Goal: Navigation & Orientation: Find specific page/section

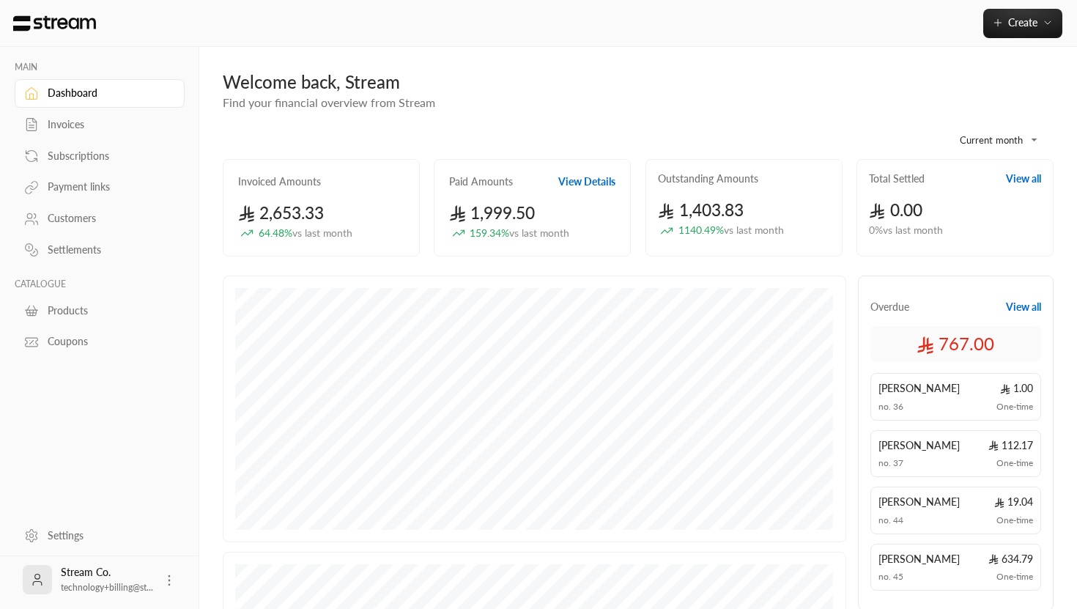
click at [97, 221] on div "Customers" at bounding box center [107, 218] width 119 height 15
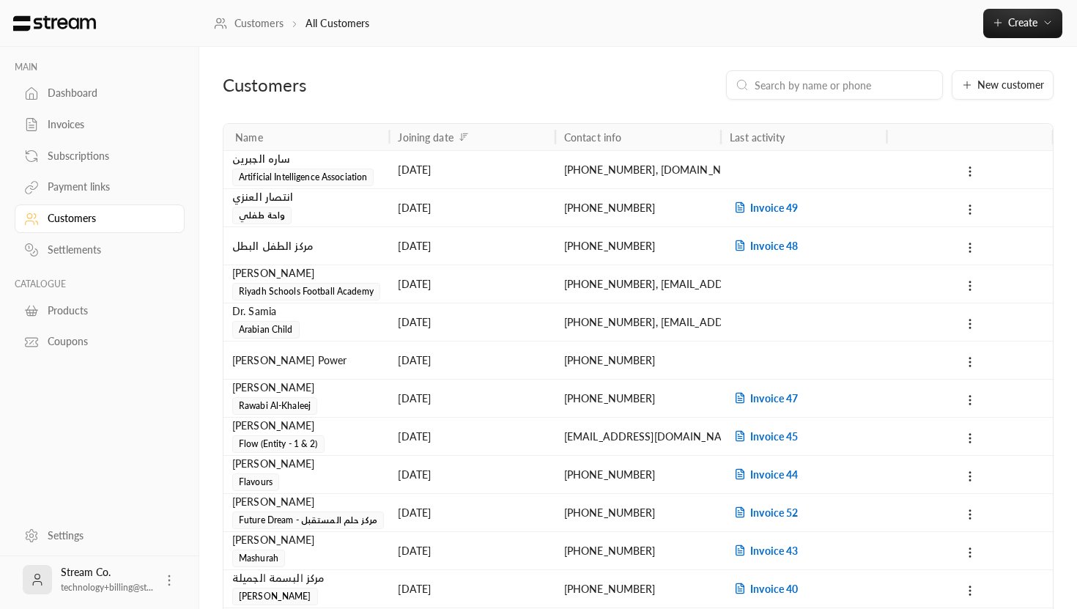
click at [111, 127] on div "Invoices" at bounding box center [107, 124] width 119 height 15
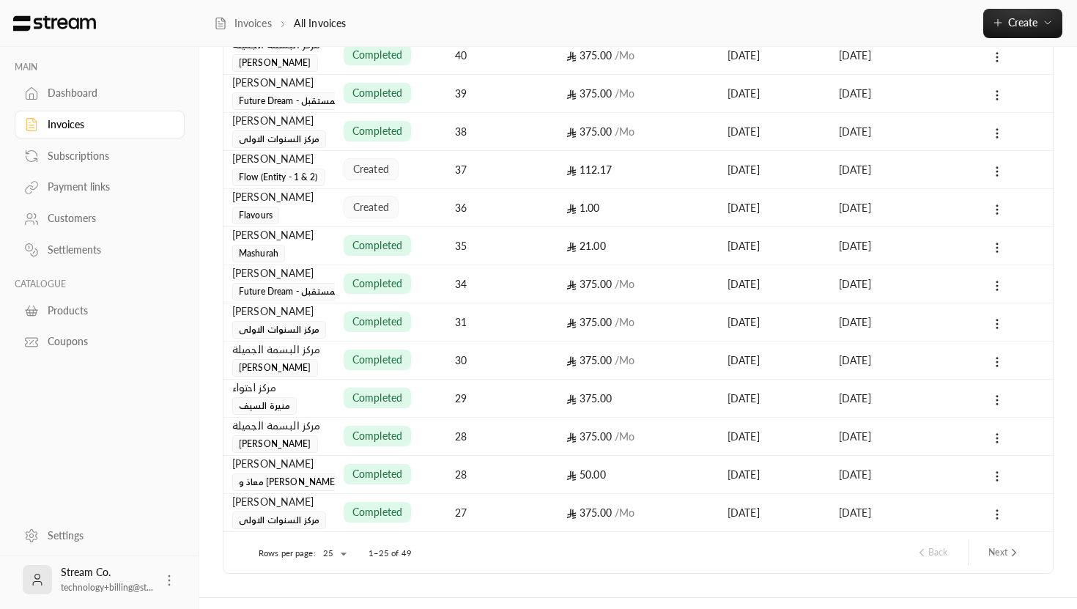
scroll to position [622, 0]
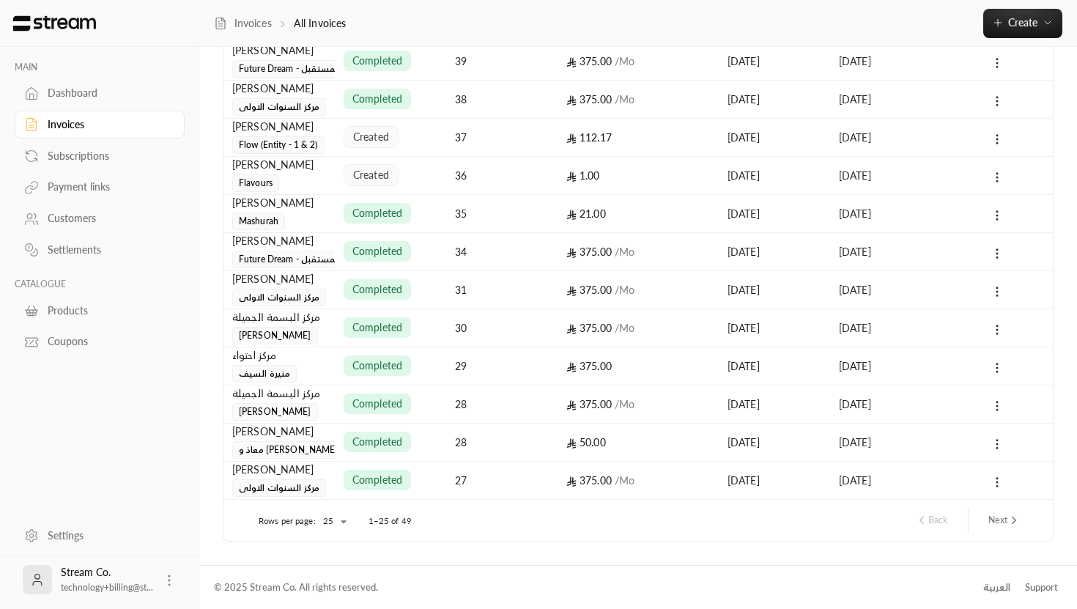
click at [99, 220] on div "Customers" at bounding box center [107, 218] width 119 height 15
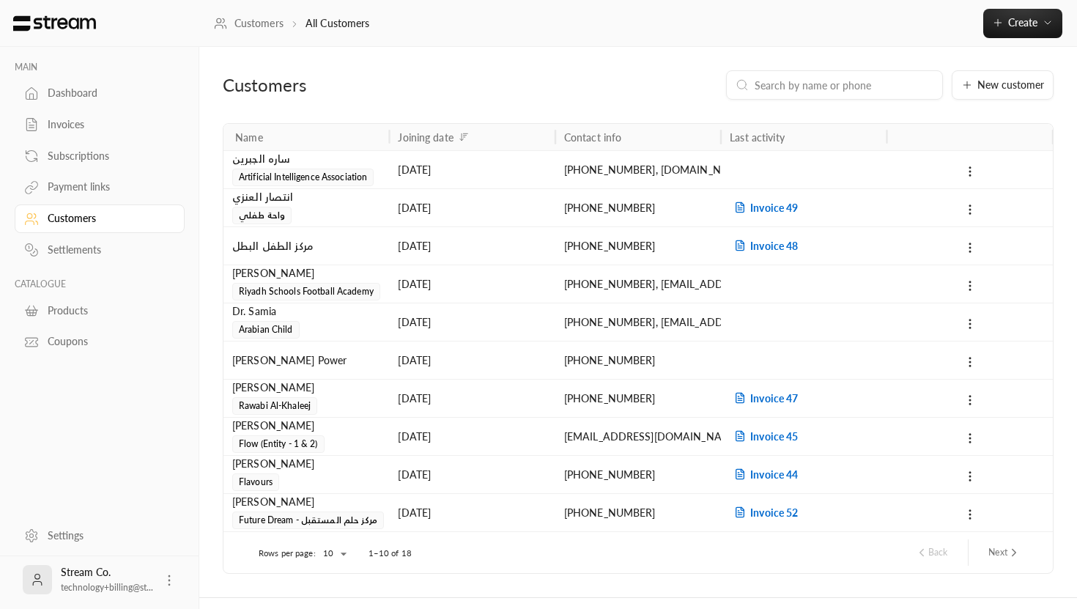
click at [344, 556] on body "MAIN Dashboard Invoices Subscriptions Payment links Customers Settlements CATAL…" at bounding box center [538, 304] width 1077 height 609
click at [336, 542] on li "25" at bounding box center [333, 534] width 41 height 23
type input "**"
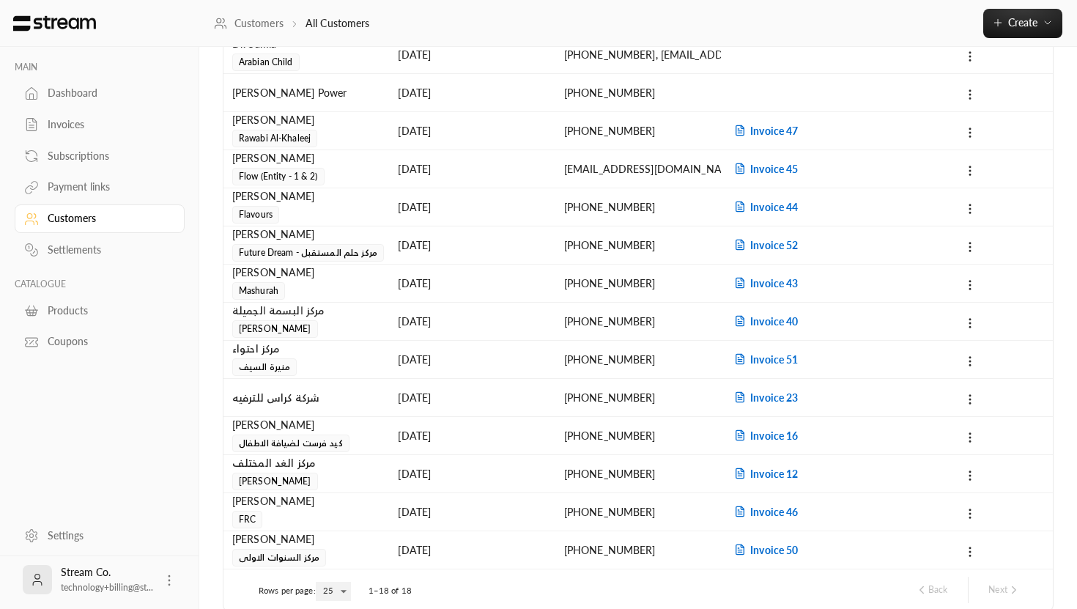
scroll to position [338, 0]
